Goal: Task Accomplishment & Management: Use online tool/utility

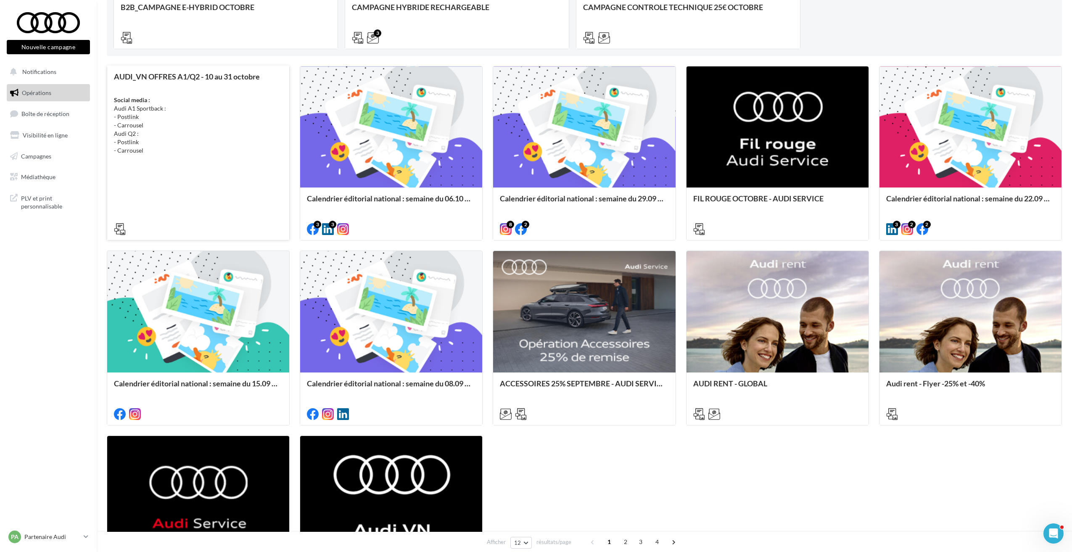
scroll to position [252, 0]
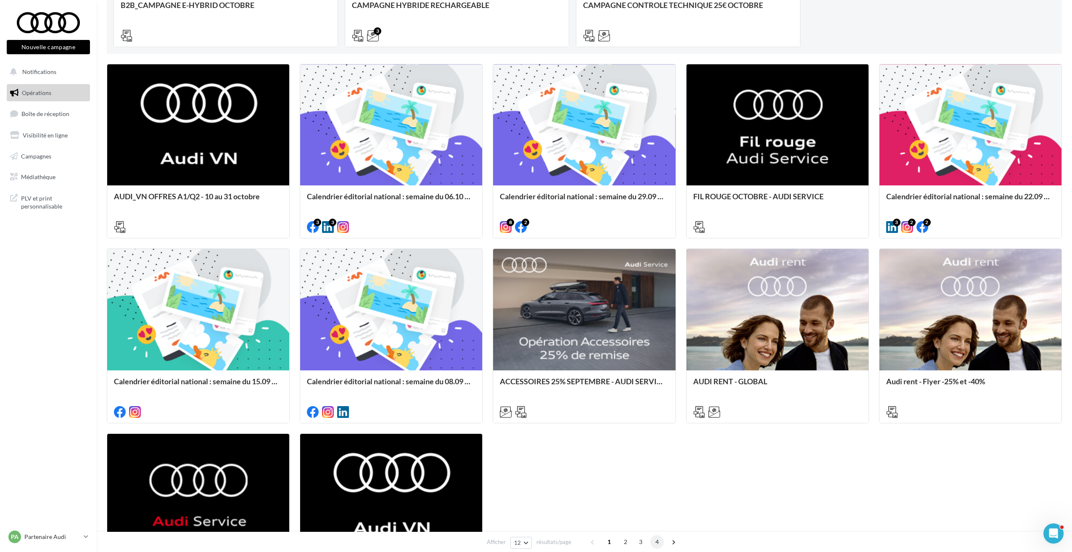
click at [657, 543] on span "4" at bounding box center [656, 541] width 13 height 13
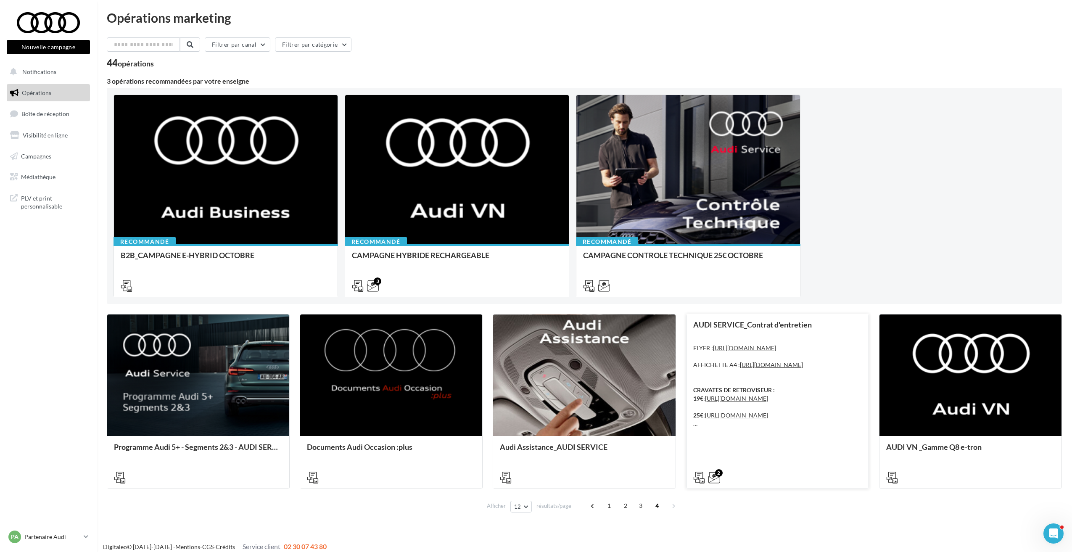
scroll to position [0, 0]
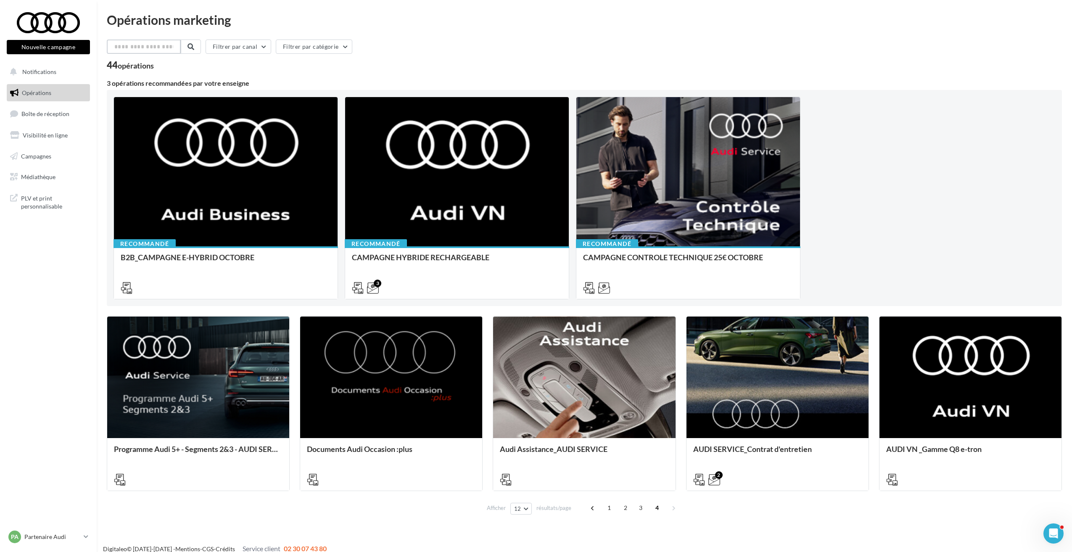
click at [148, 46] on input "text" at bounding box center [144, 47] width 74 height 14
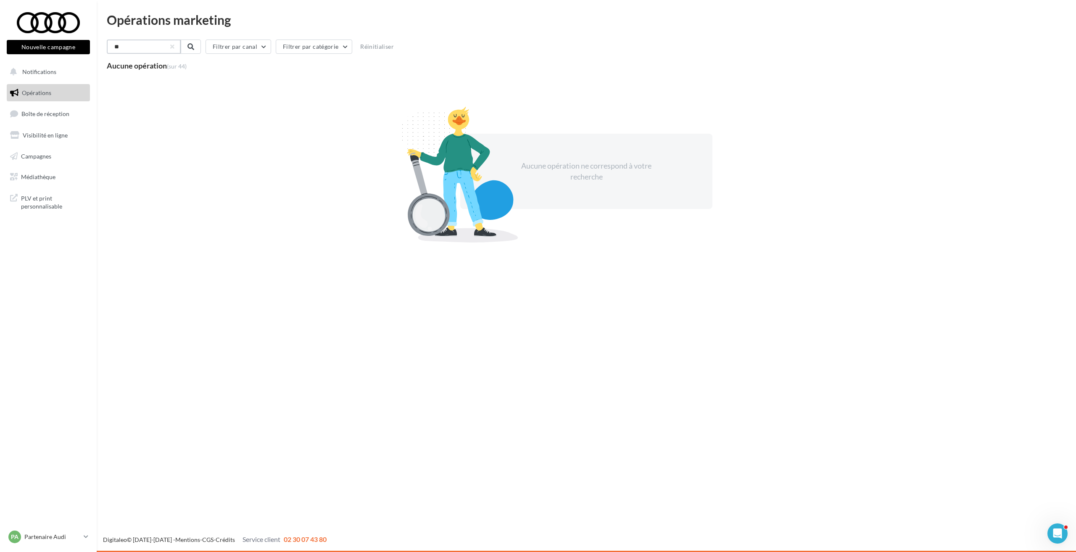
type input "*"
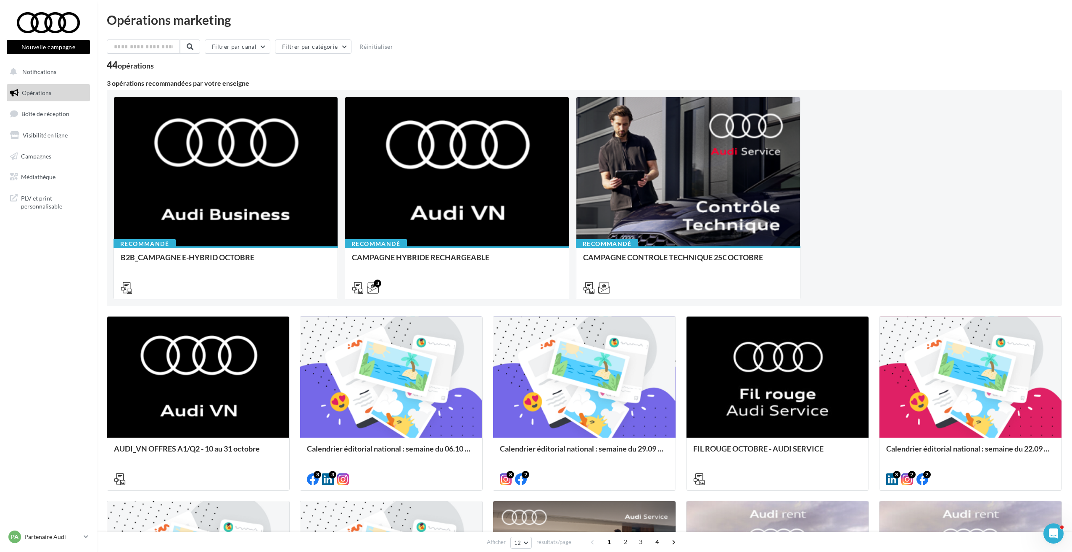
click at [609, 542] on span "1" at bounding box center [608, 541] width 13 height 13
click at [607, 543] on span "1" at bounding box center [608, 541] width 13 height 13
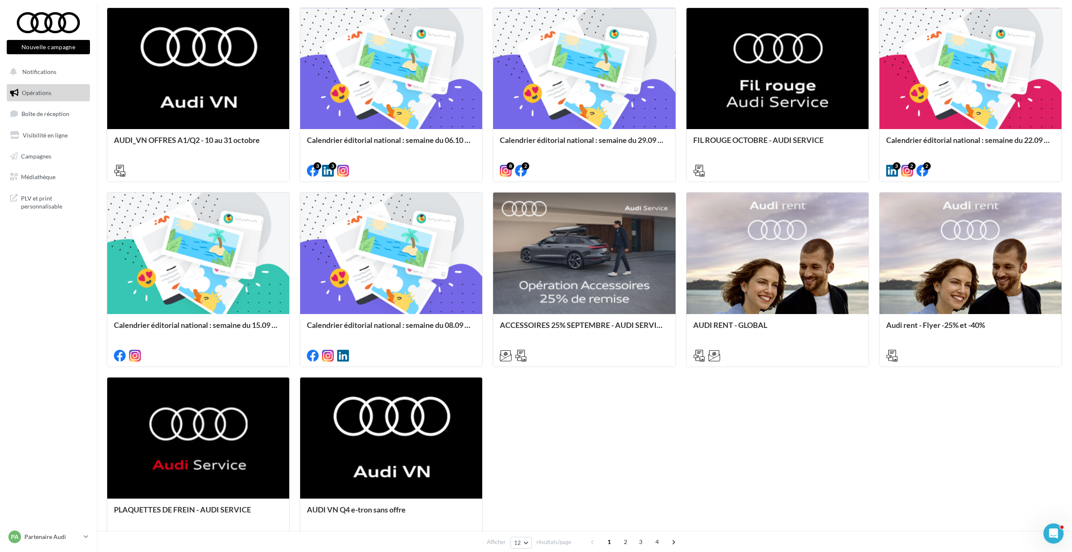
scroll to position [294, 0]
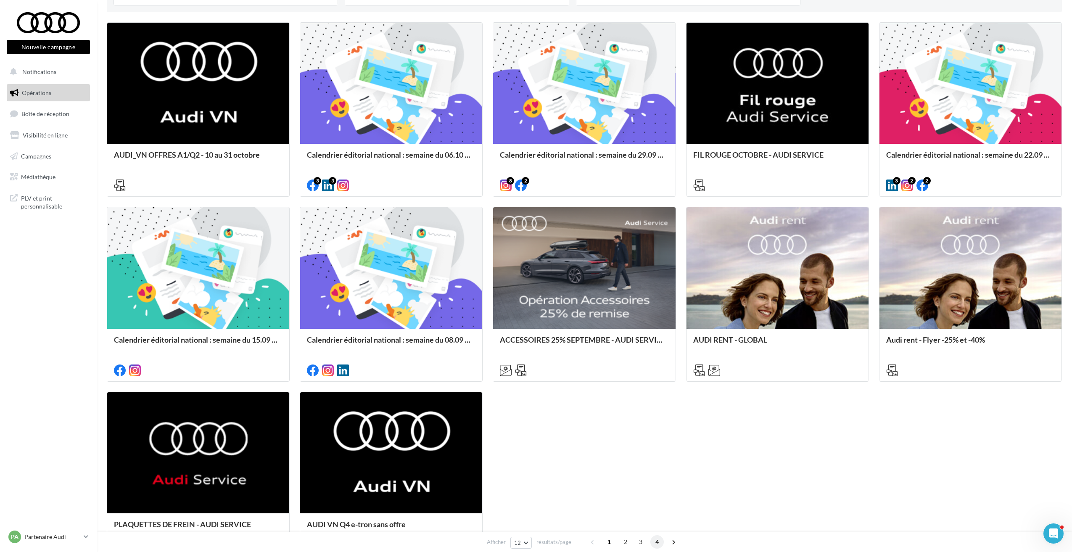
click at [658, 543] on span "4" at bounding box center [656, 541] width 13 height 13
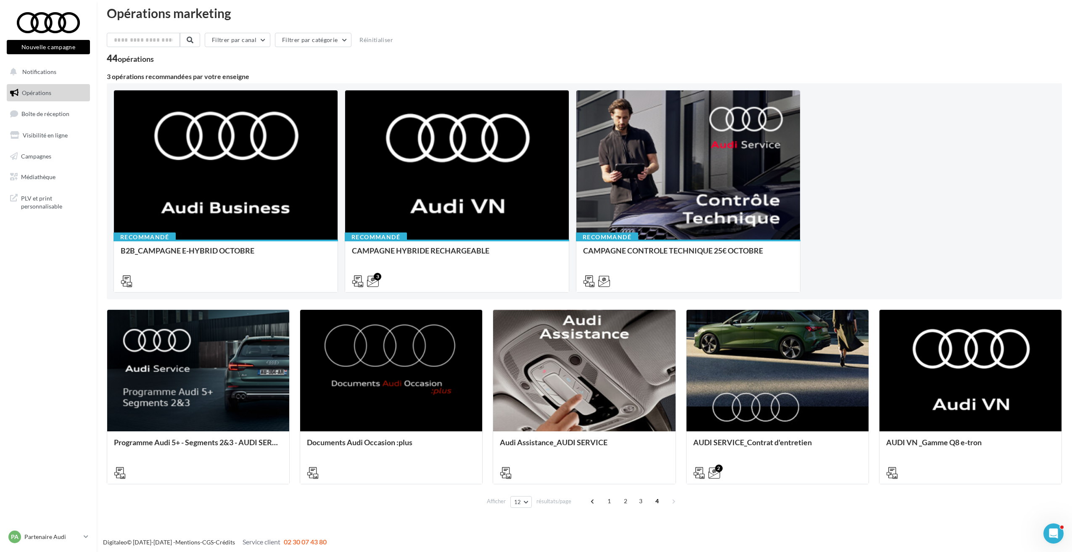
scroll to position [9, 0]
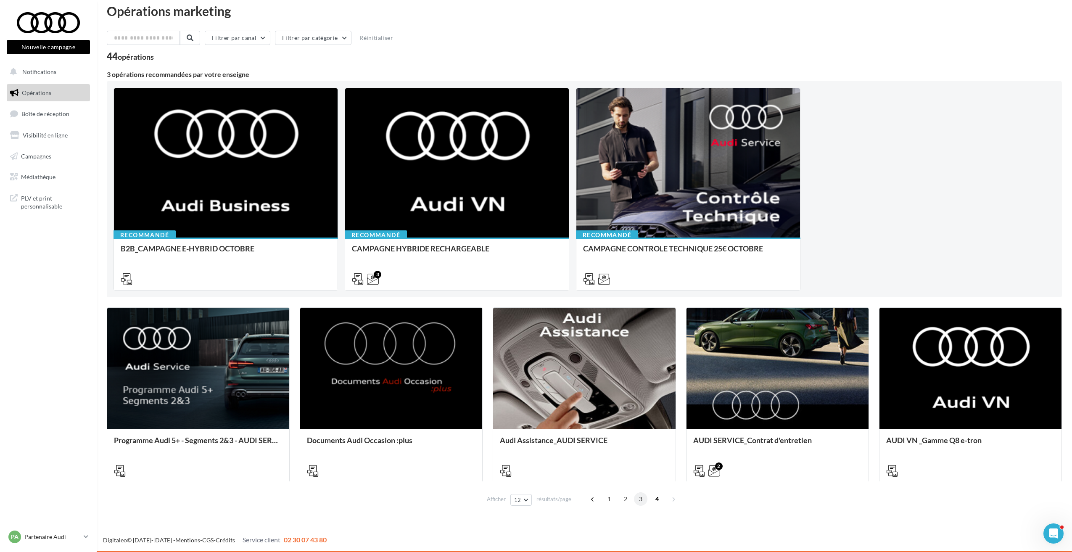
click at [642, 498] on span "3" at bounding box center [640, 498] width 13 height 13
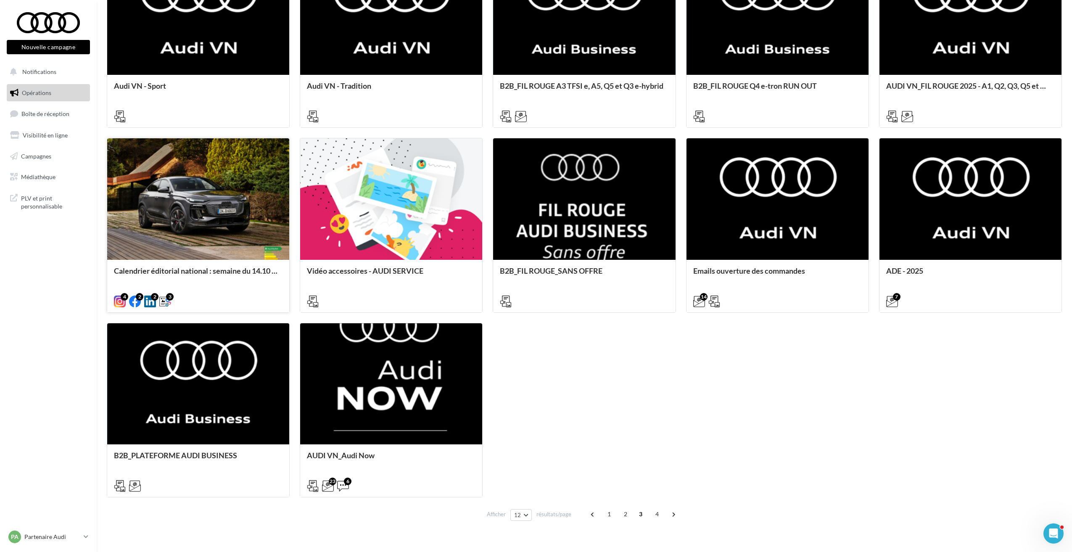
scroll to position [378, 0]
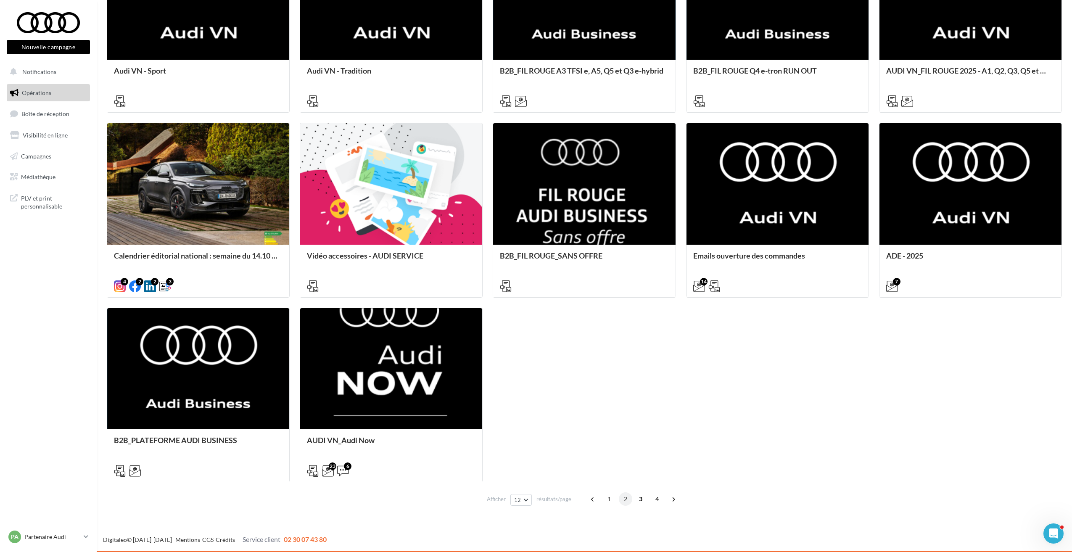
click at [628, 499] on span "2" at bounding box center [625, 498] width 13 height 13
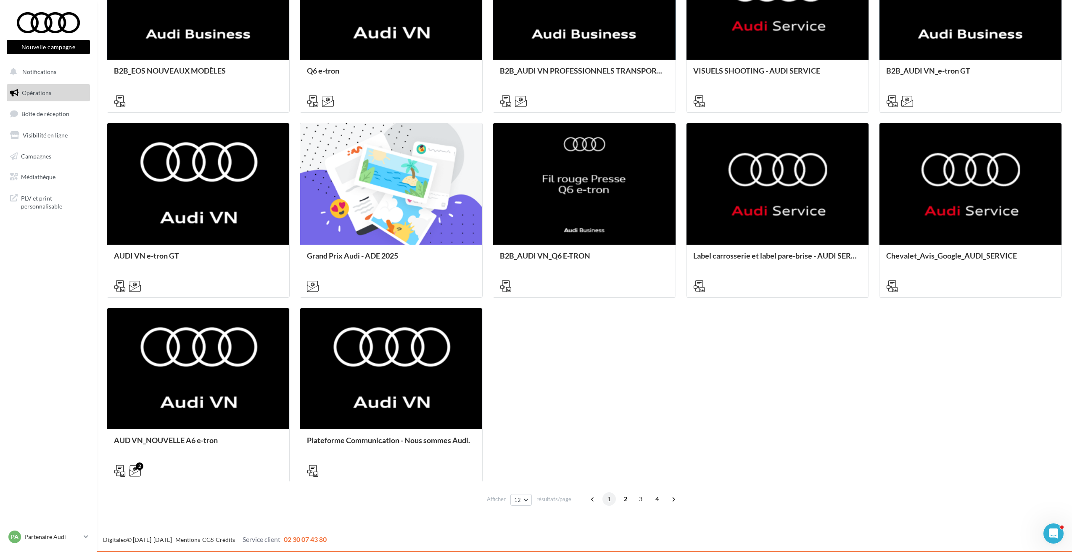
click at [610, 502] on span "1" at bounding box center [608, 498] width 13 height 13
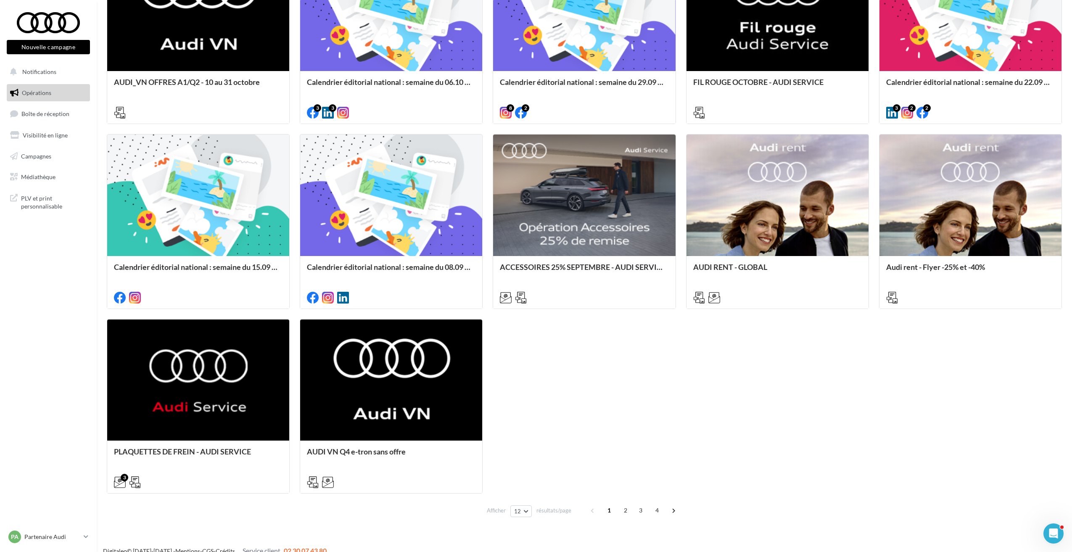
scroll to position [325, 0]
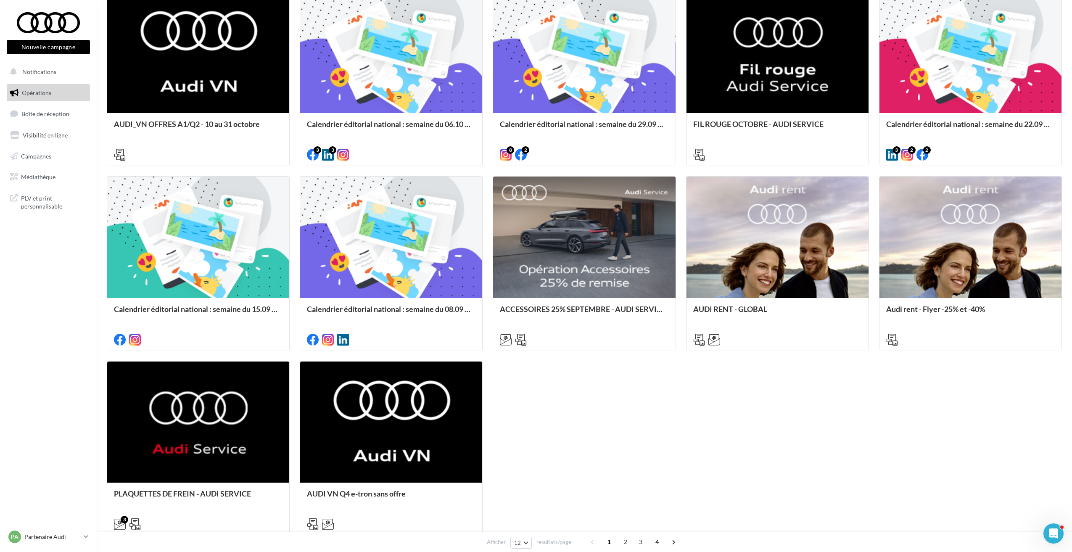
drag, startPoint x: 626, startPoint y: 542, endPoint x: 624, endPoint y: 502, distance: 39.6
click at [627, 542] on span "2" at bounding box center [625, 541] width 13 height 13
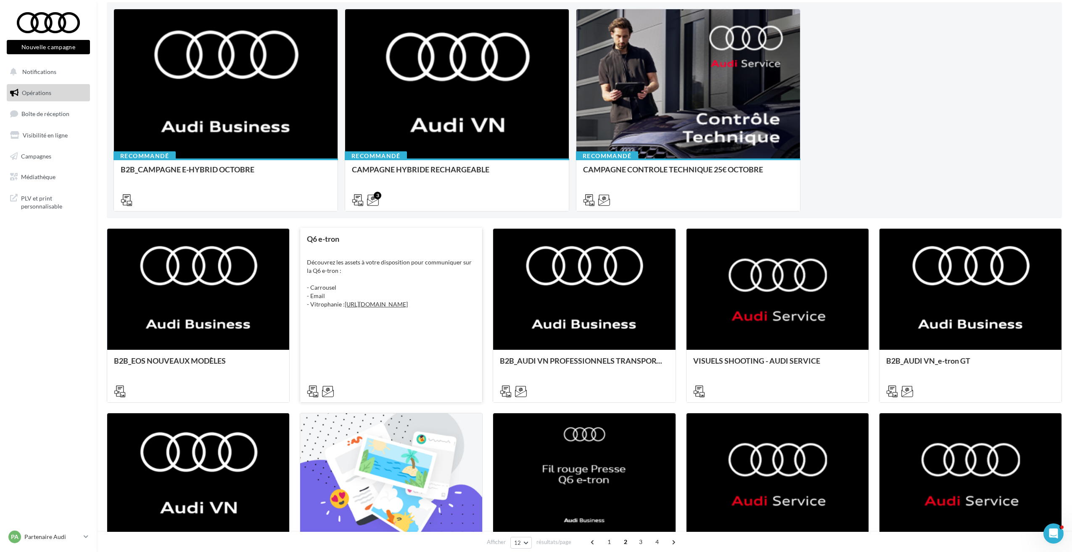
scroll to position [0, 0]
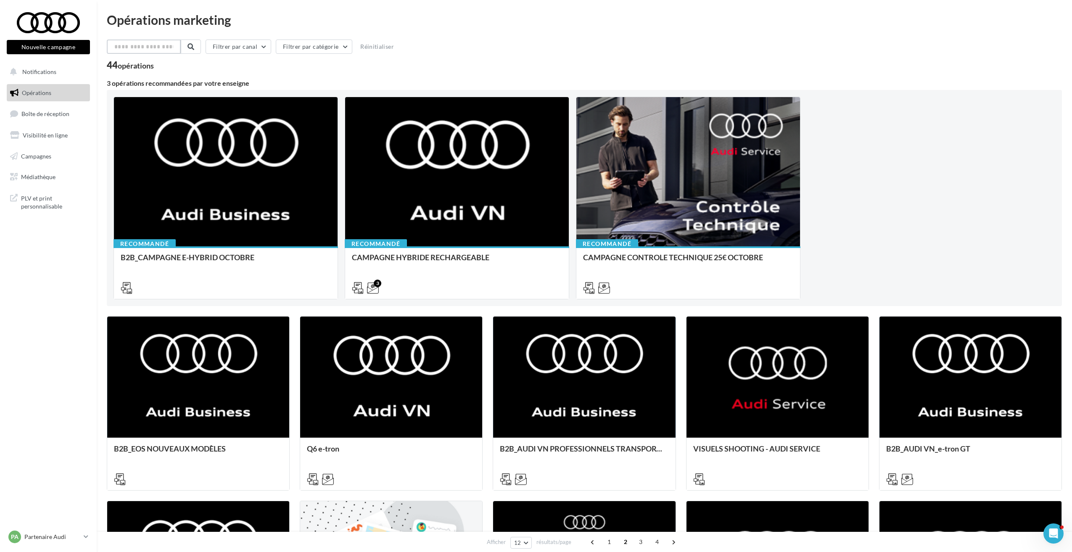
click at [155, 50] on input "text" at bounding box center [144, 47] width 74 height 14
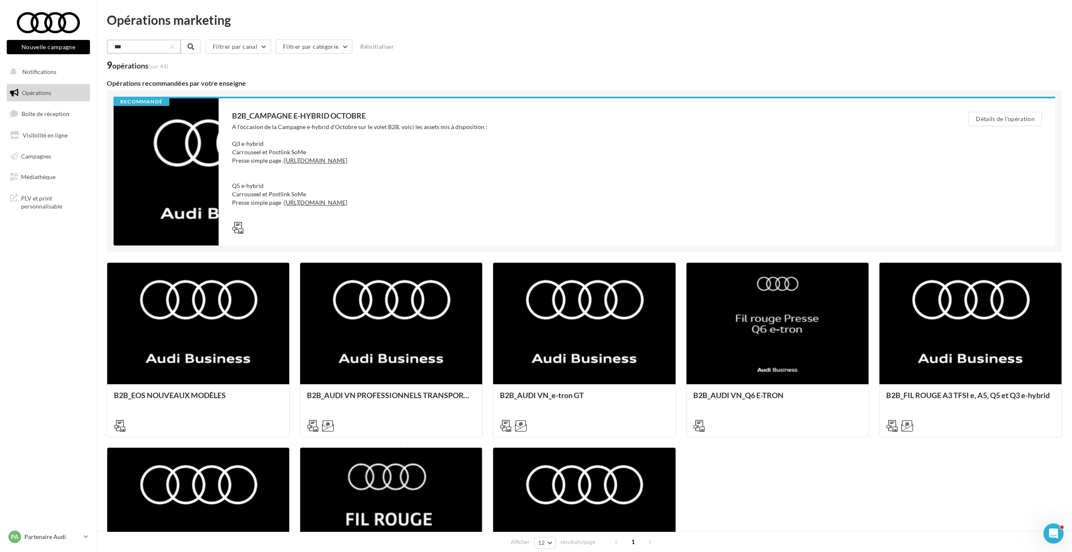
type input "***"
click at [46, 96] on span "Opérations" at bounding box center [36, 92] width 29 height 7
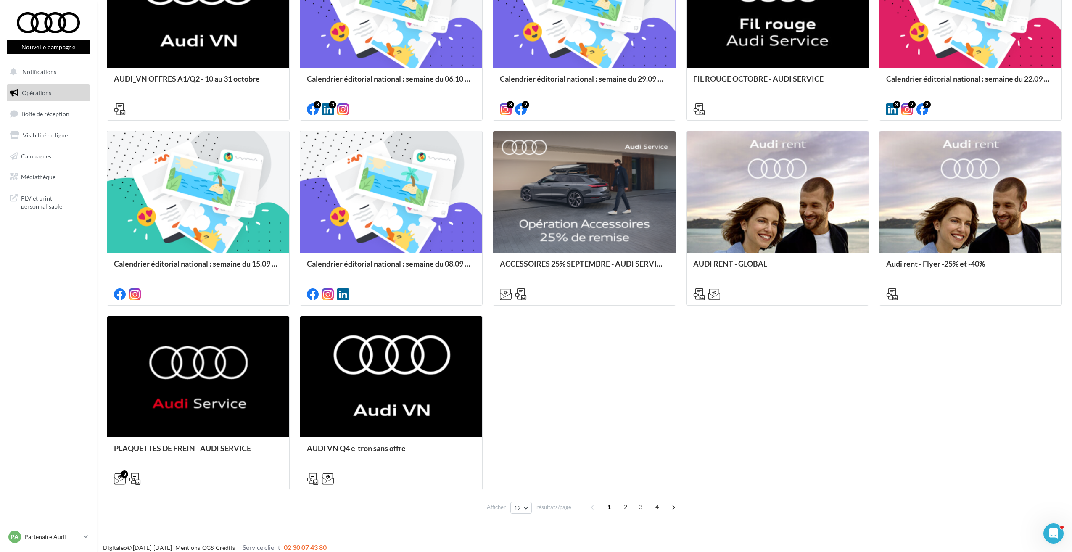
scroll to position [378, 0]
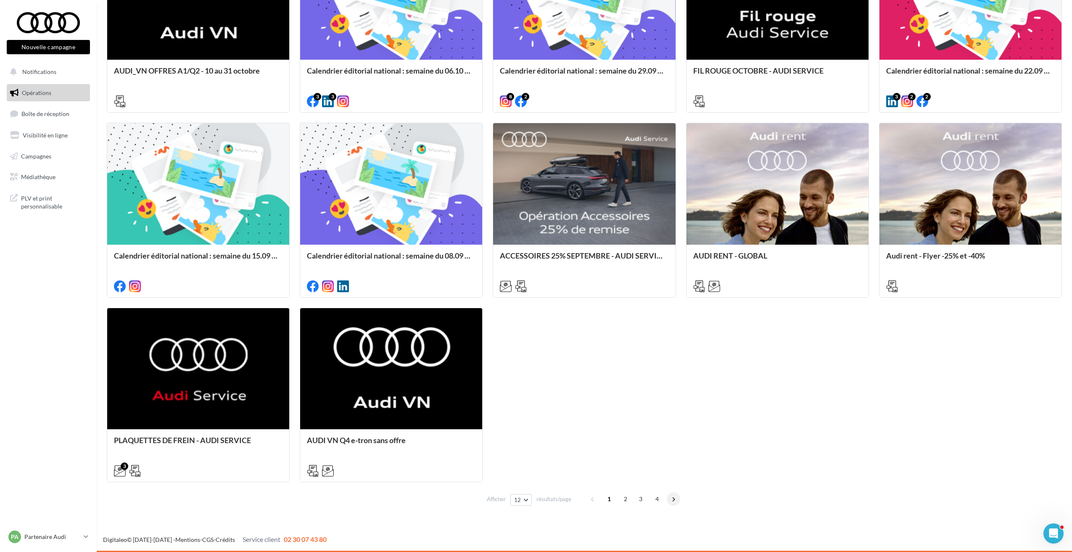
click at [674, 499] on span at bounding box center [673, 498] width 13 height 13
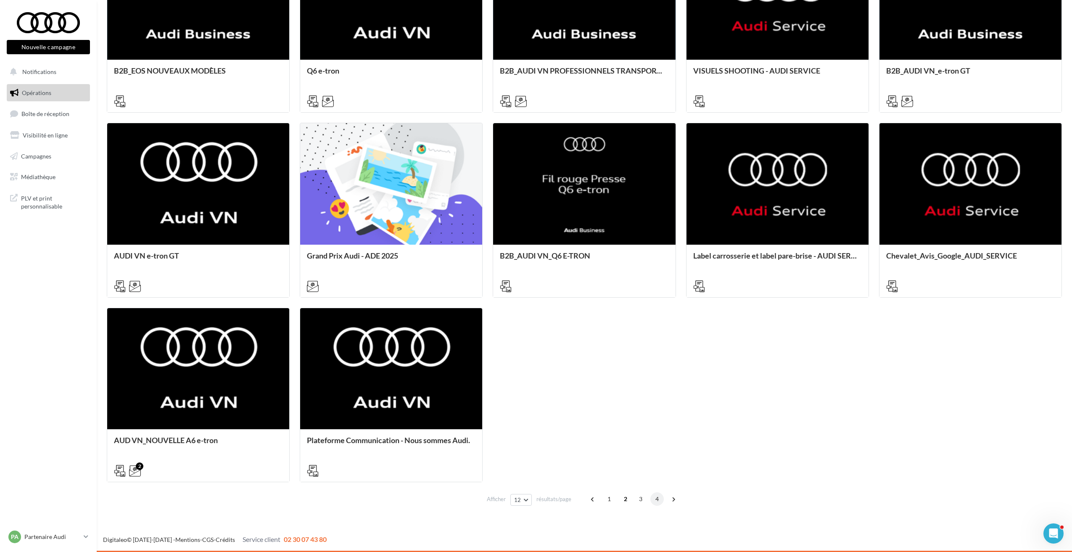
click at [659, 496] on span "4" at bounding box center [656, 498] width 13 height 13
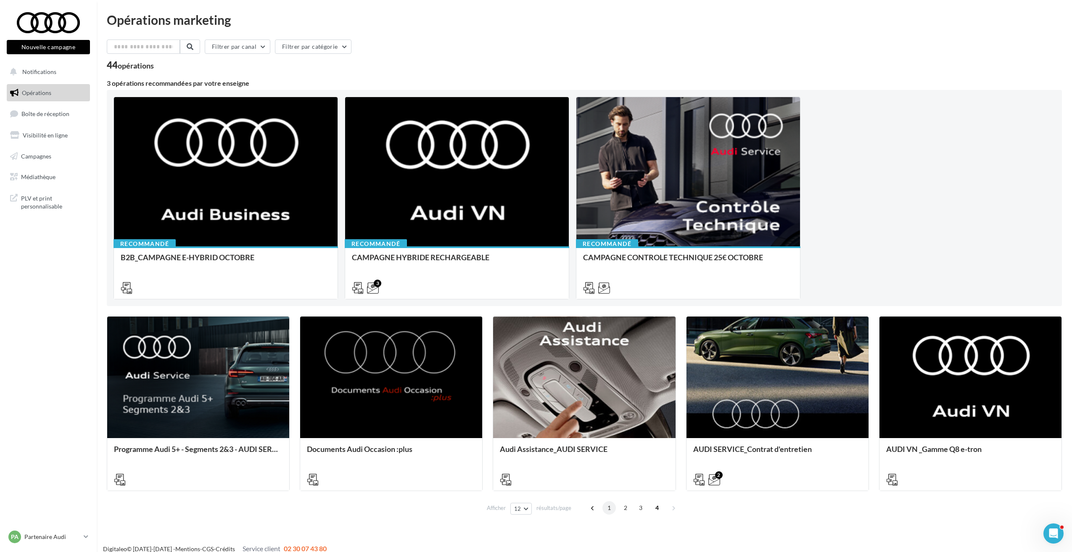
click at [610, 510] on span "1" at bounding box center [608, 507] width 13 height 13
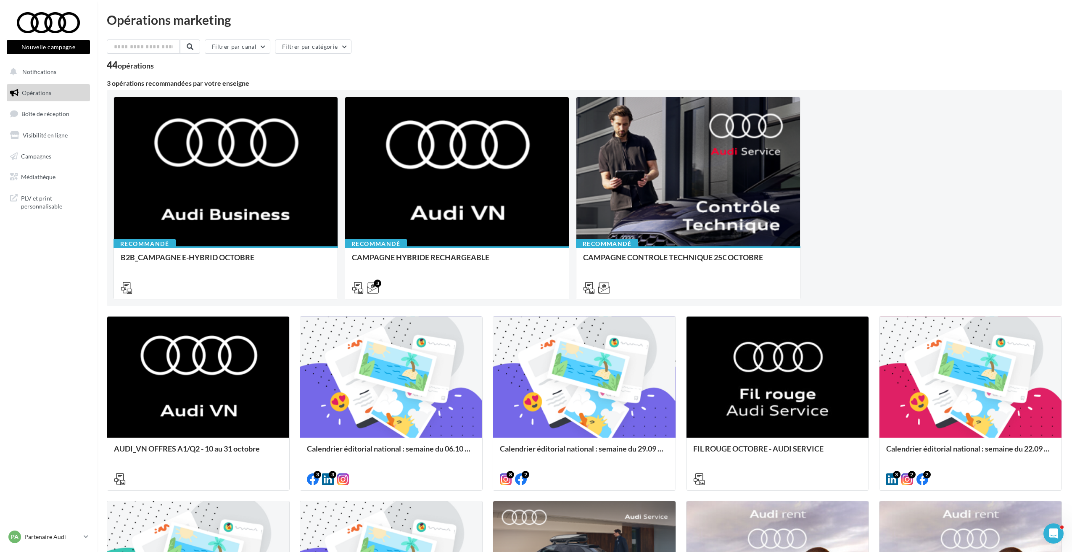
click at [41, 92] on span "Opérations" at bounding box center [36, 92] width 29 height 7
click at [46, 534] on p "Partenaire Audi" at bounding box center [52, 537] width 56 height 8
click at [52, 249] on nav "Nouvelle campagne Nouvelle campagne Notifications Opérations Boîte de réception…" at bounding box center [48, 276] width 97 height 552
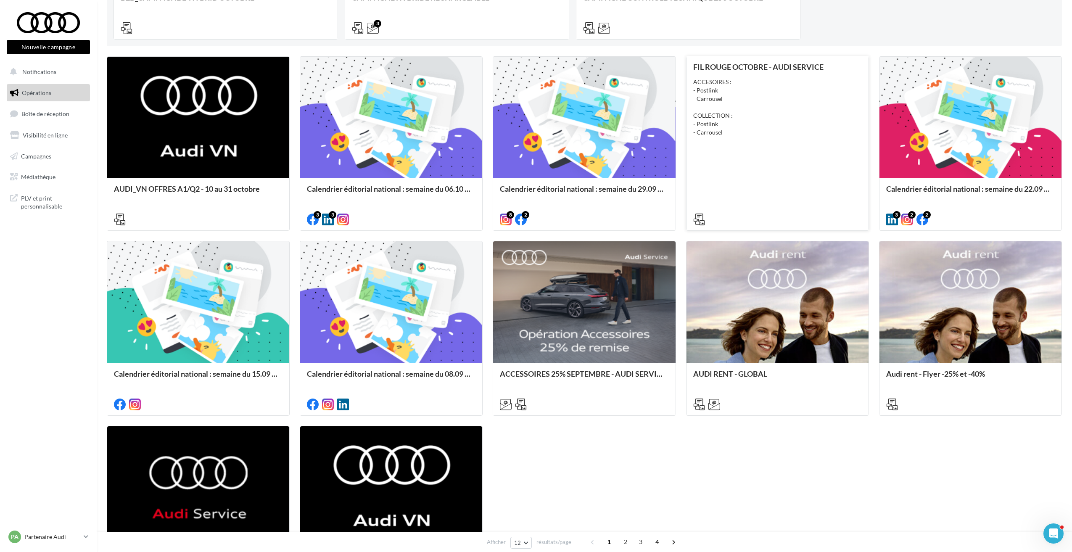
scroll to position [336, 0]
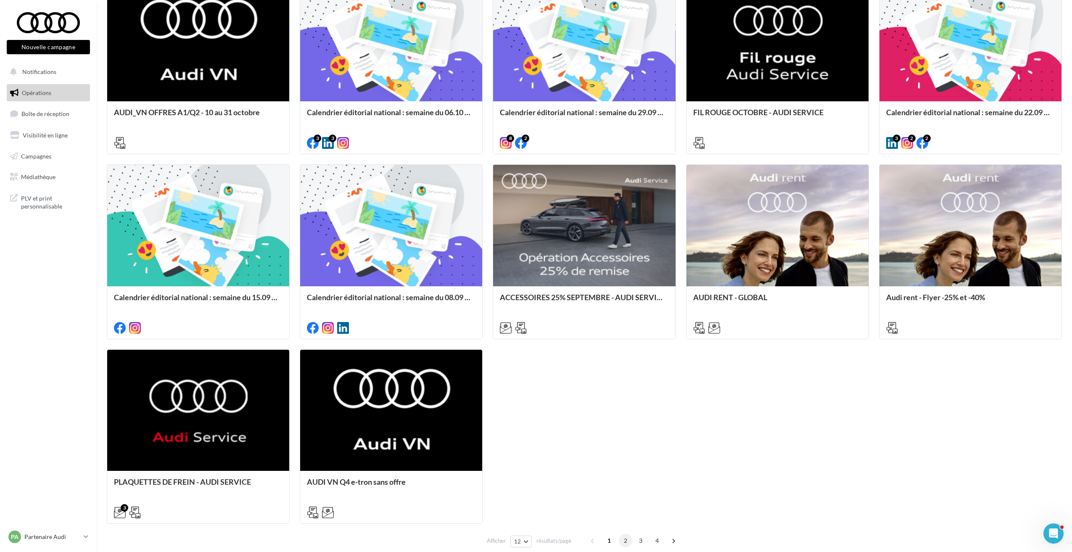
click at [624, 542] on span "2" at bounding box center [625, 540] width 13 height 13
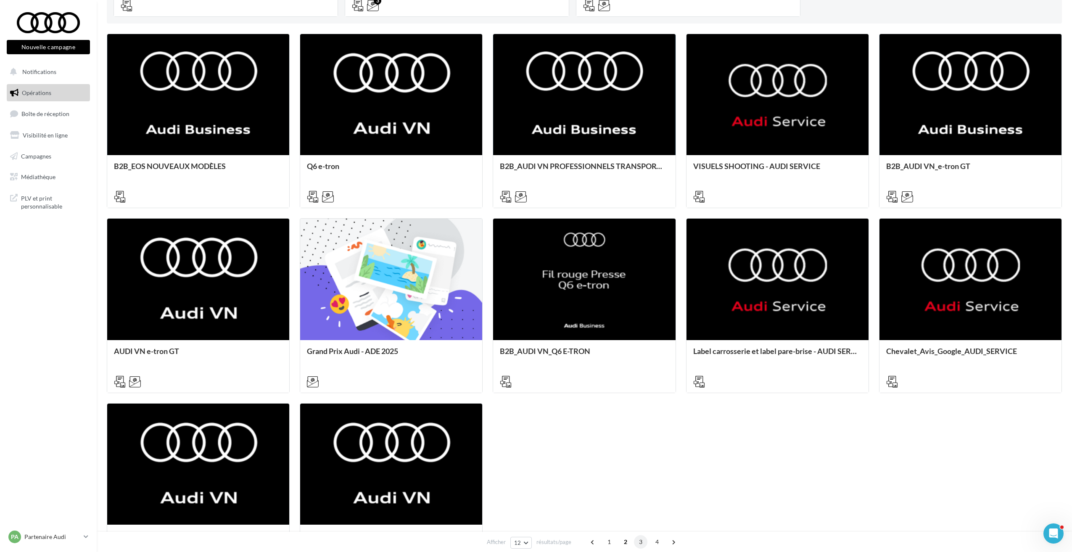
click at [639, 545] on span "3" at bounding box center [640, 541] width 13 height 13
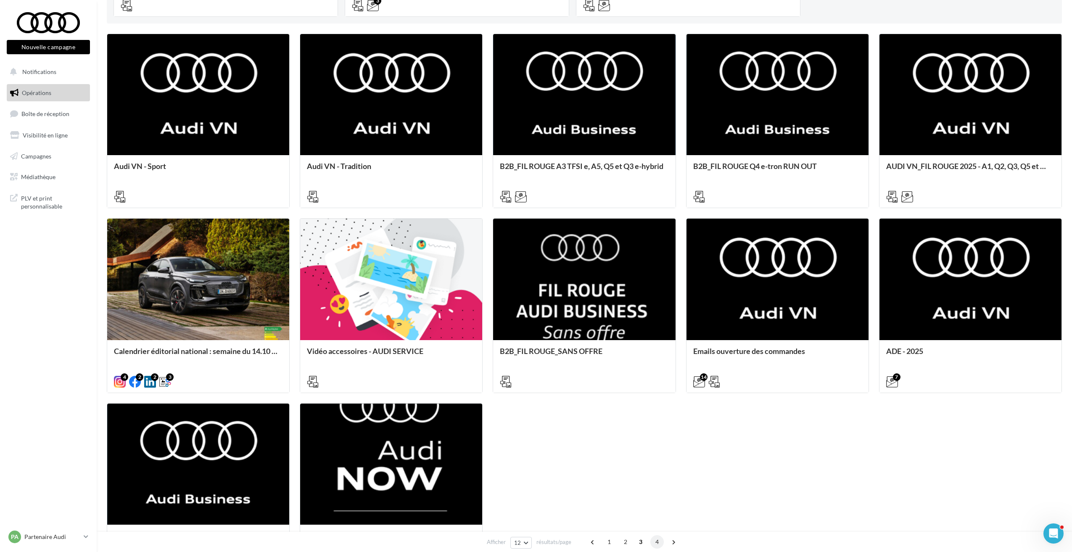
click at [658, 542] on span "4" at bounding box center [656, 541] width 13 height 13
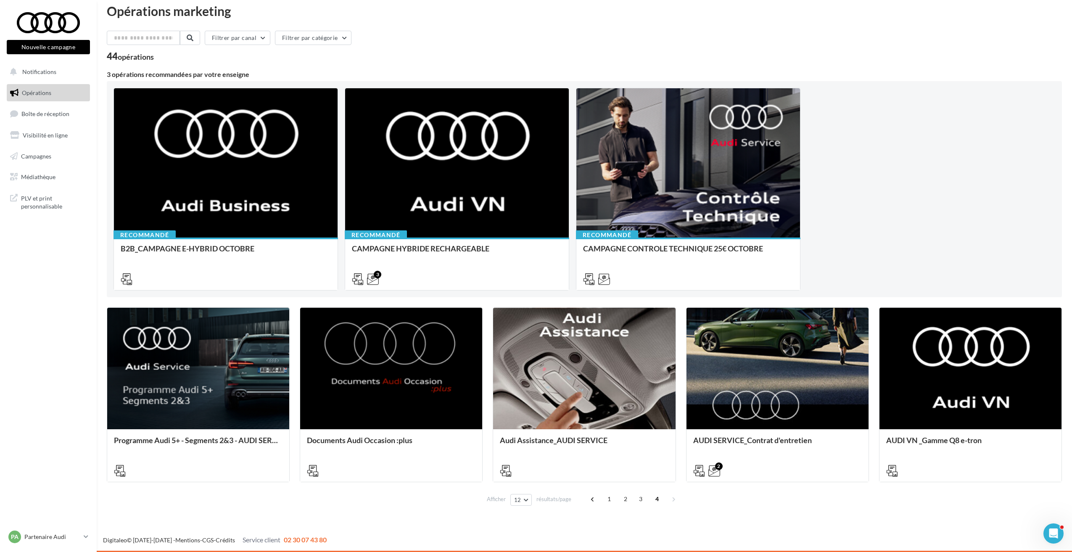
scroll to position [0, 0]
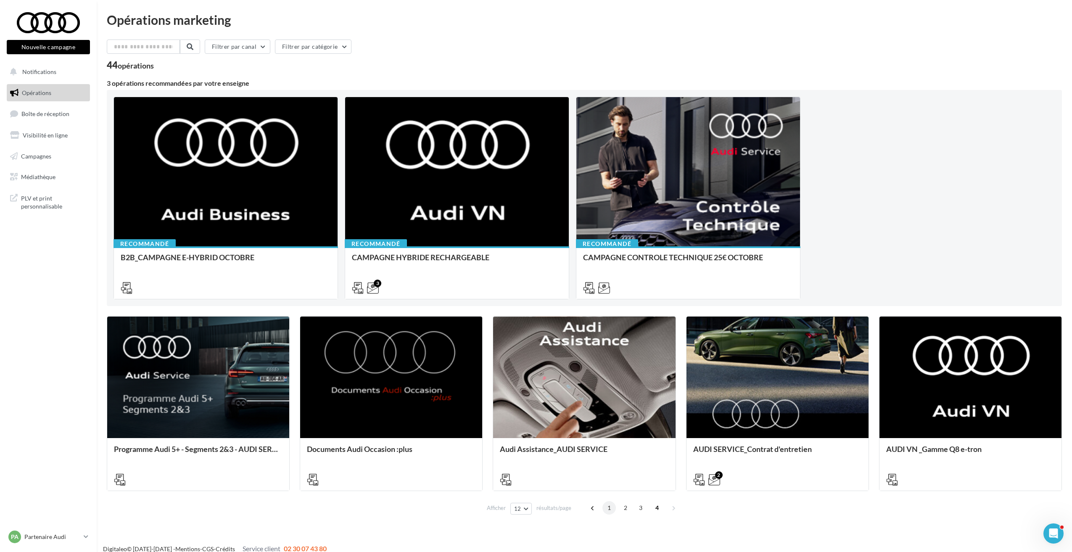
click at [605, 508] on span "1" at bounding box center [608, 507] width 13 height 13
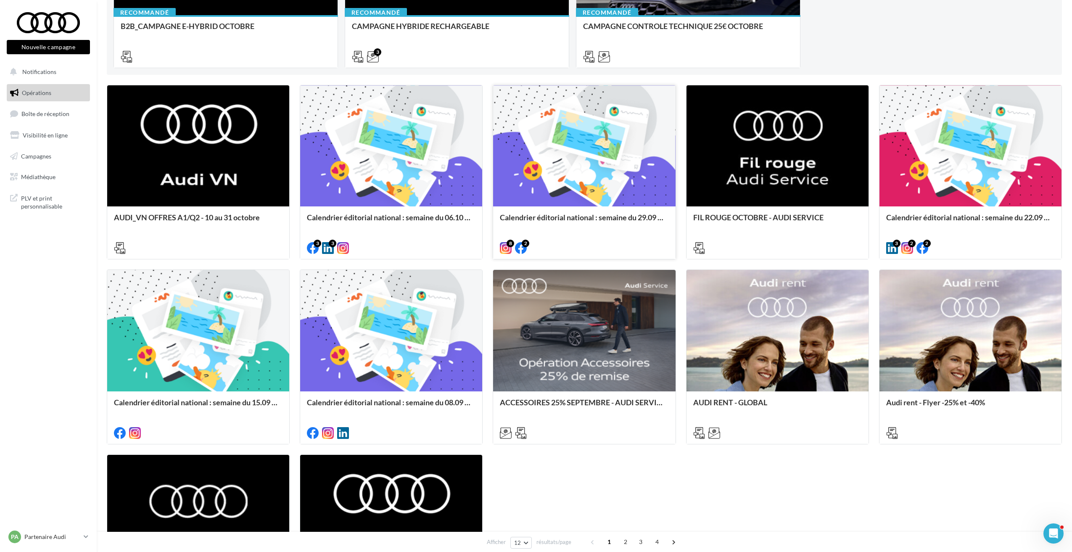
scroll to position [252, 0]
